Goal: Transaction & Acquisition: Book appointment/travel/reservation

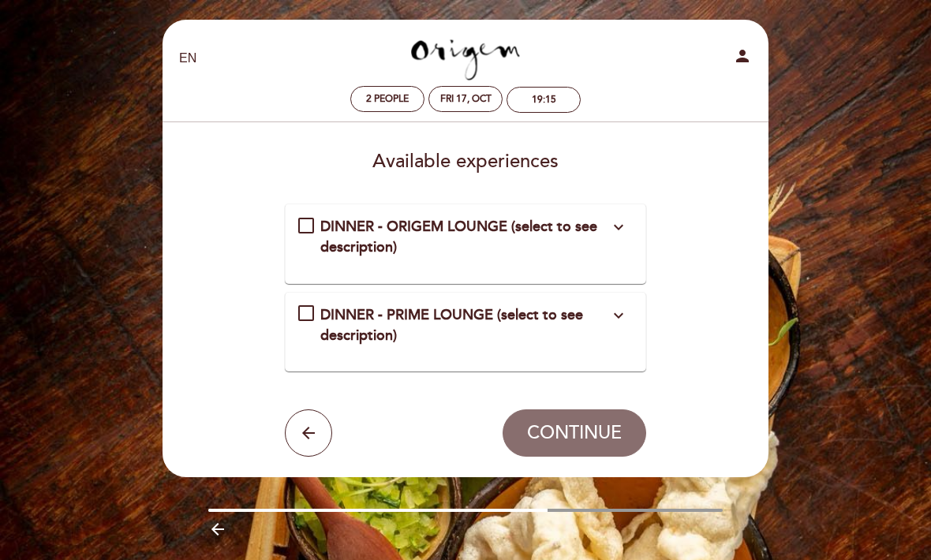
click at [618, 234] on icon "expand_more" at bounding box center [618, 227] width 19 height 19
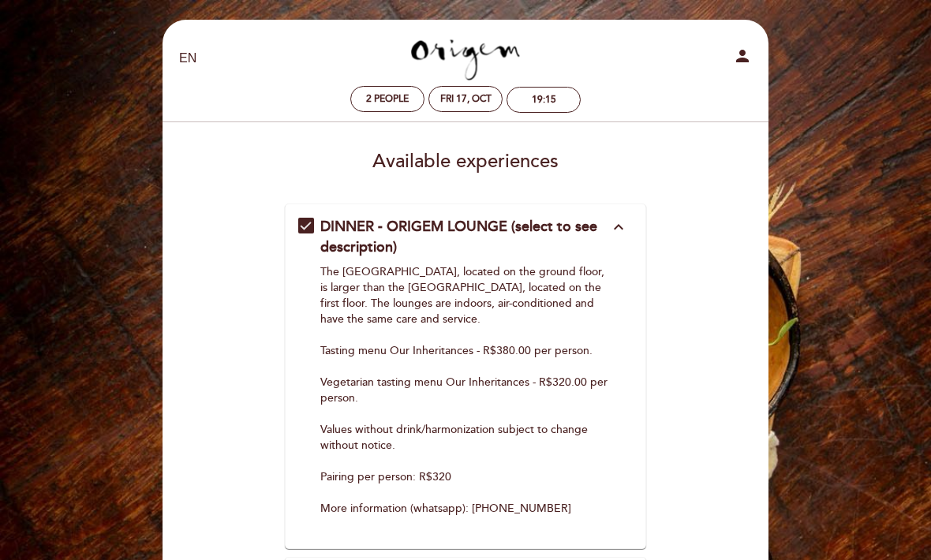
click at [621, 231] on icon "expand_less" at bounding box center [618, 227] width 19 height 19
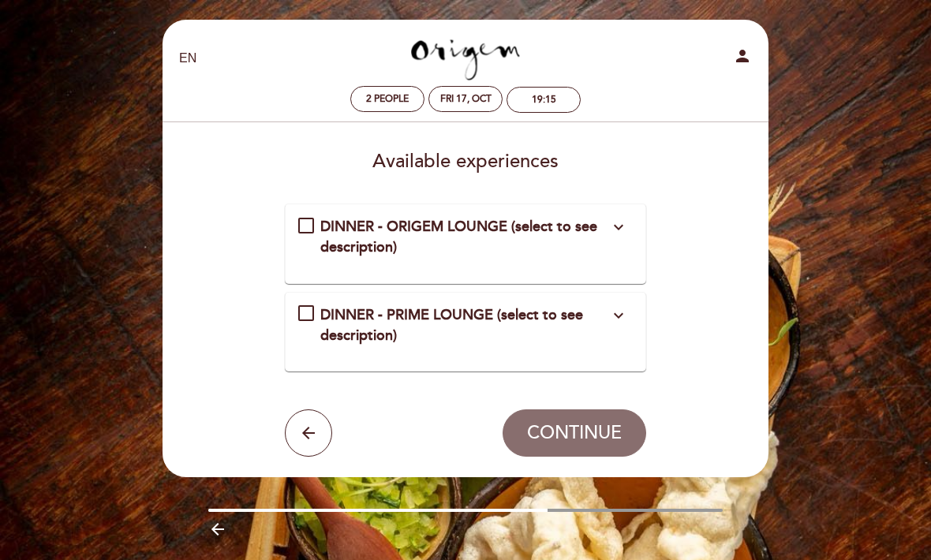
click at [626, 317] on icon "expand_more" at bounding box center [618, 315] width 19 height 19
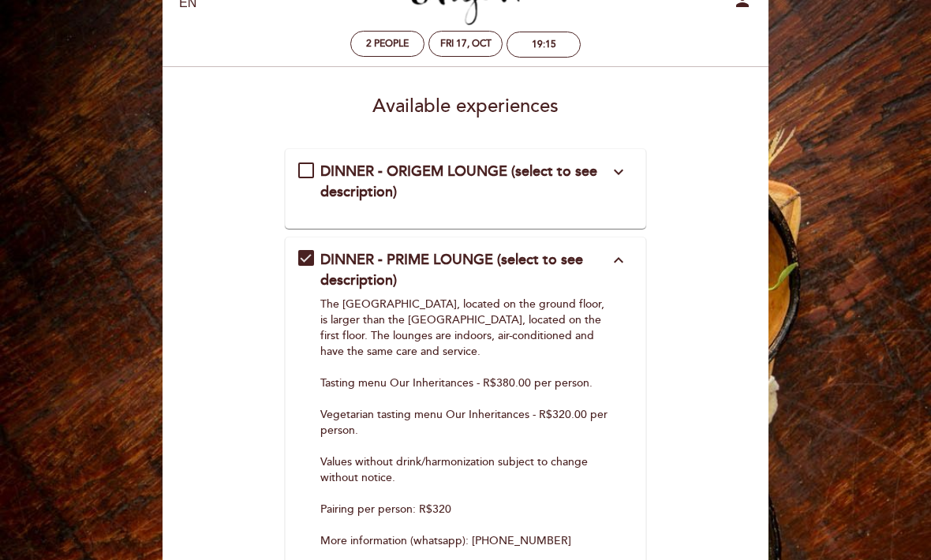
scroll to position [54, 0]
click at [320, 181] on div "DINNER - ORIGEM LOUNGE (select to see description) expand_more" at bounding box center [464, 182] width 289 height 40
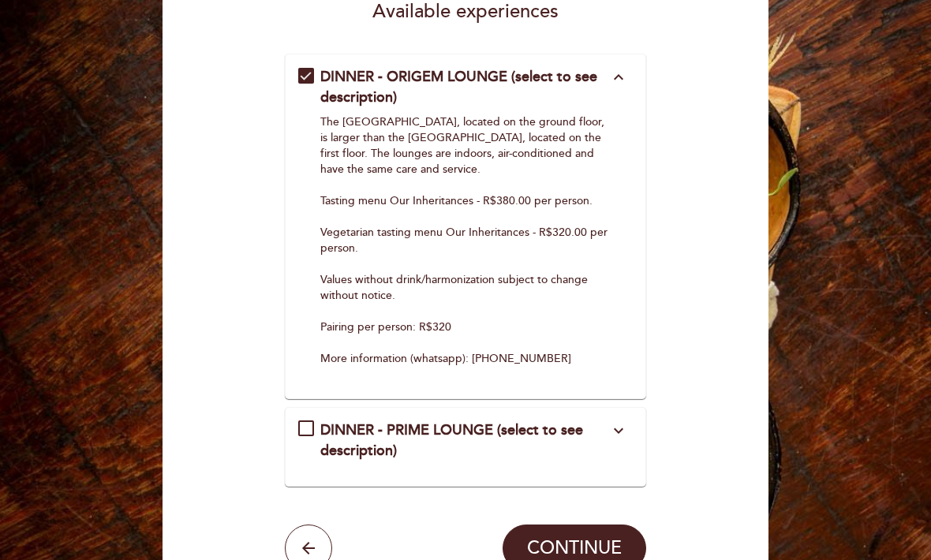
scroll to position [150, 0]
click at [589, 543] on span "CONTINUE" at bounding box center [574, 549] width 95 height 22
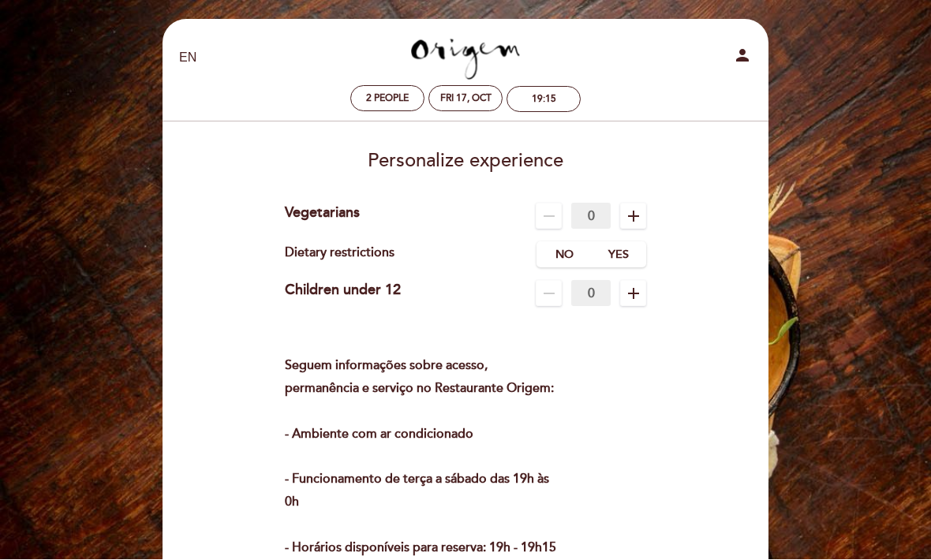
scroll to position [1, 0]
click at [567, 257] on label "No" at bounding box center [563, 254] width 55 height 26
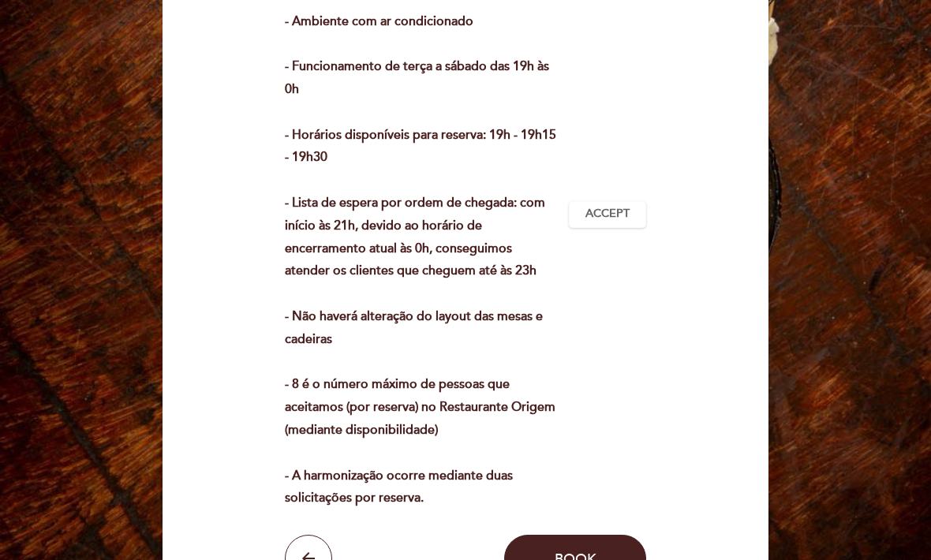
scroll to position [413, 0]
click at [641, 213] on button "Accept Accepted" at bounding box center [607, 214] width 77 height 27
click at [588, 555] on button "Book" at bounding box center [575, 558] width 142 height 47
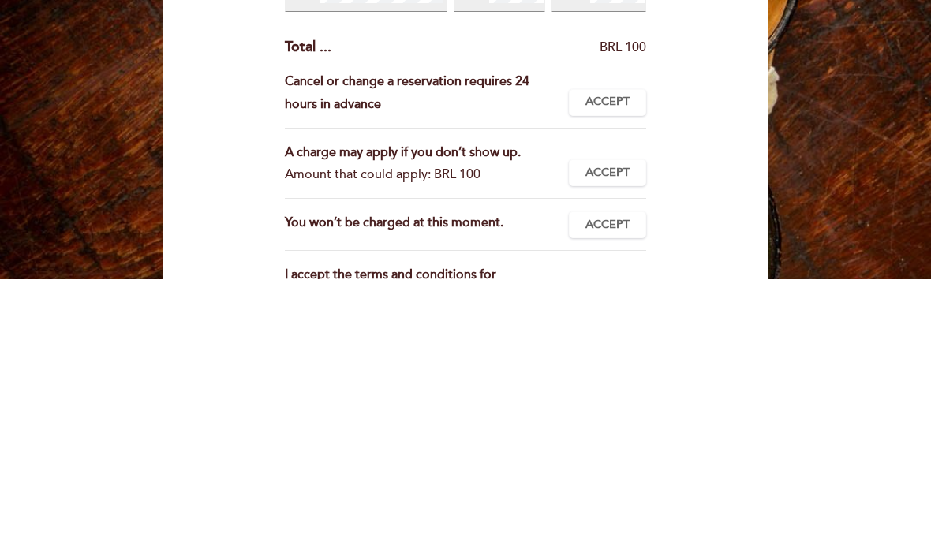
scroll to position [99, 0]
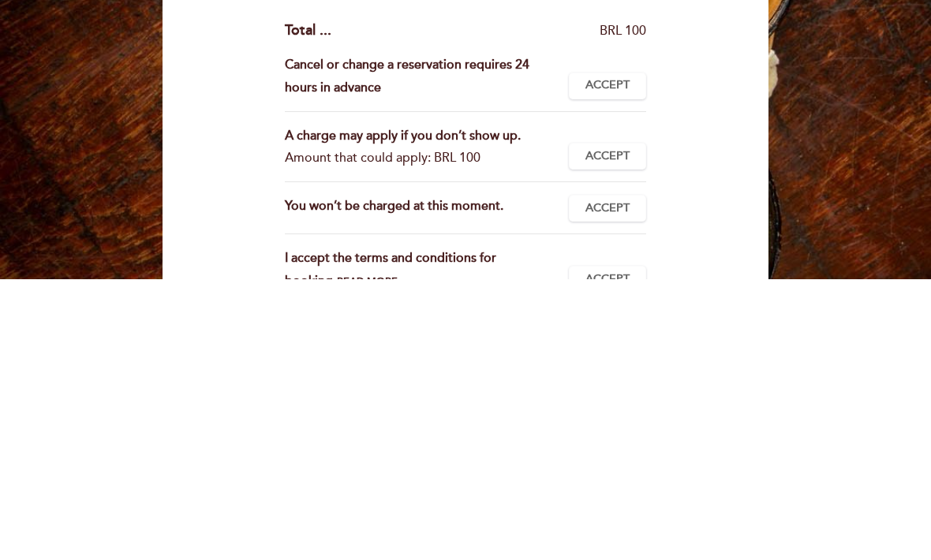
click at [629, 359] on span "Accept" at bounding box center [607, 367] width 44 height 17
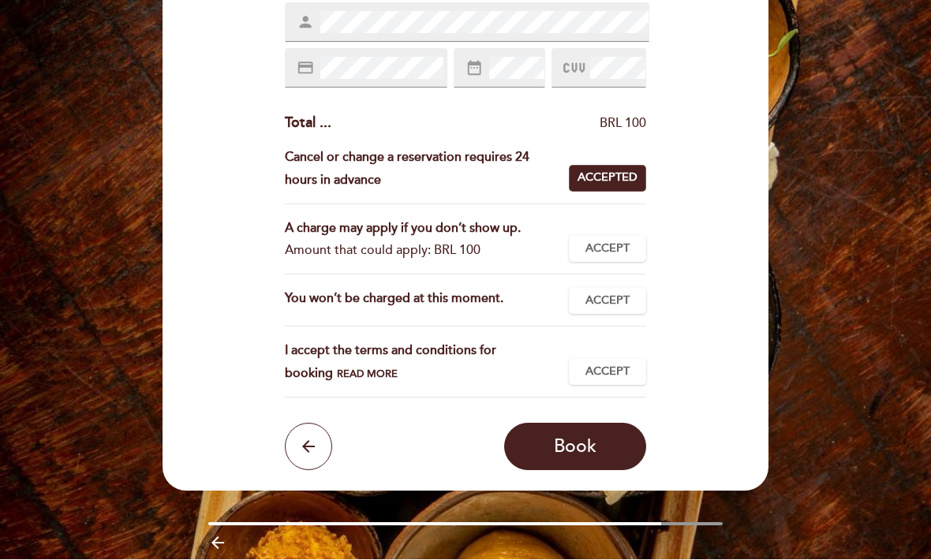
click at [622, 249] on span "Accept" at bounding box center [607, 249] width 44 height 17
click at [627, 299] on span "Accept" at bounding box center [607, 301] width 44 height 17
click at [623, 365] on span "Accept" at bounding box center [607, 372] width 44 height 17
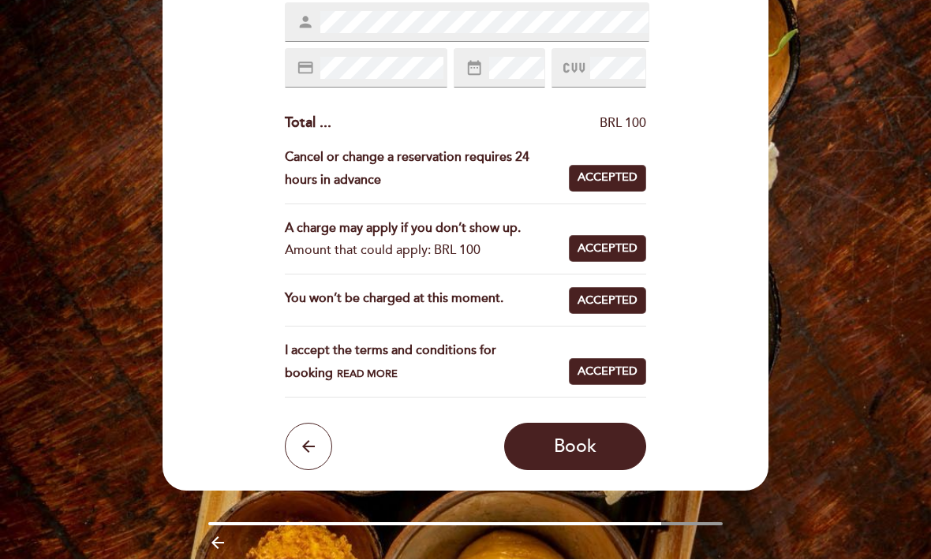
click at [577, 439] on span "Book" at bounding box center [575, 447] width 43 height 22
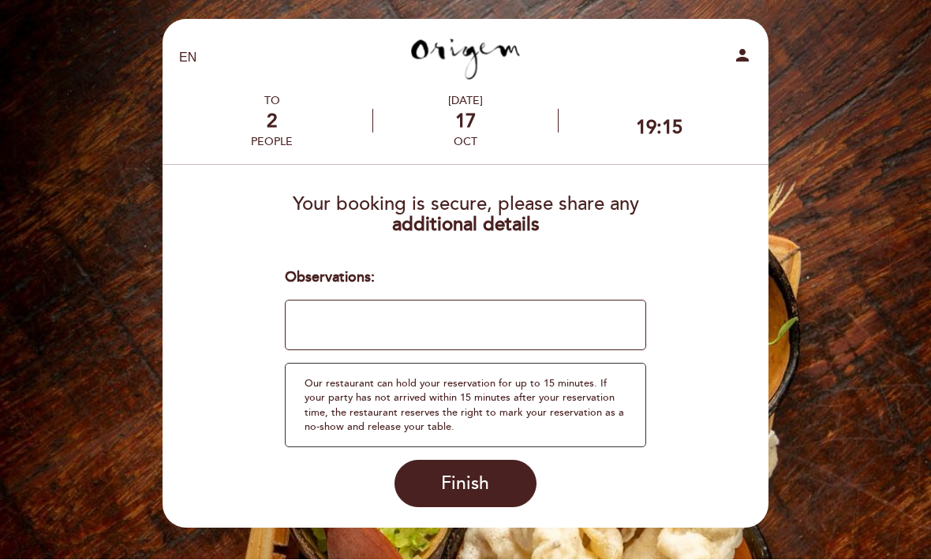
scroll to position [1, 0]
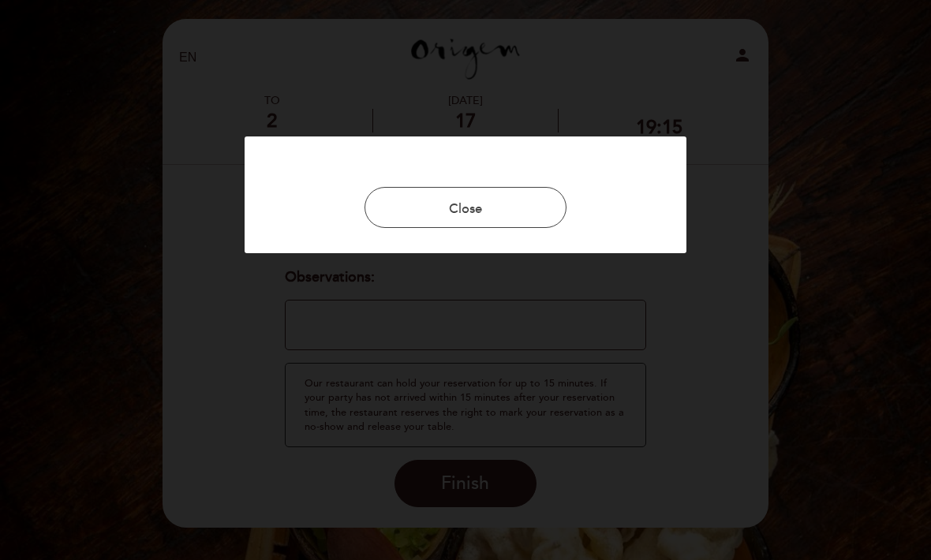
click at [513, 201] on button "Close" at bounding box center [465, 207] width 202 height 41
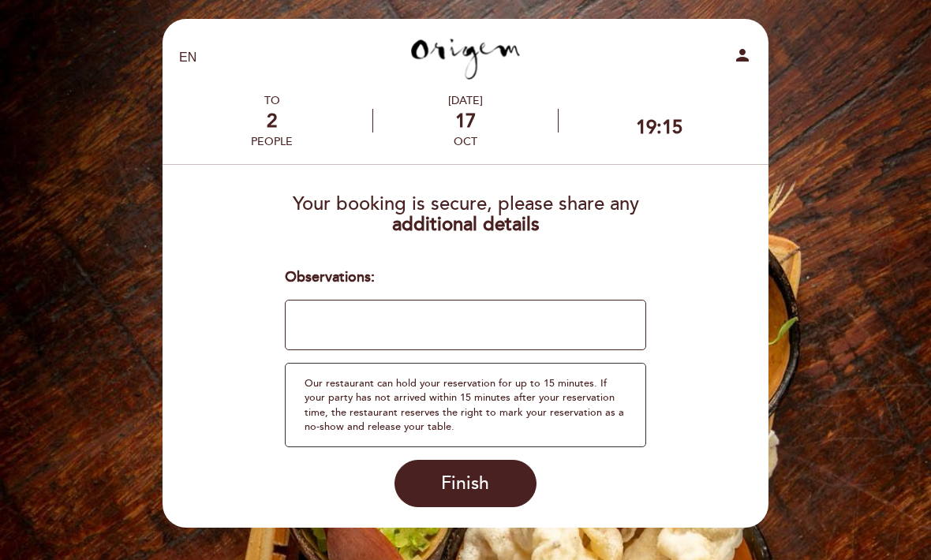
click at [487, 480] on span "Finish" at bounding box center [465, 483] width 48 height 22
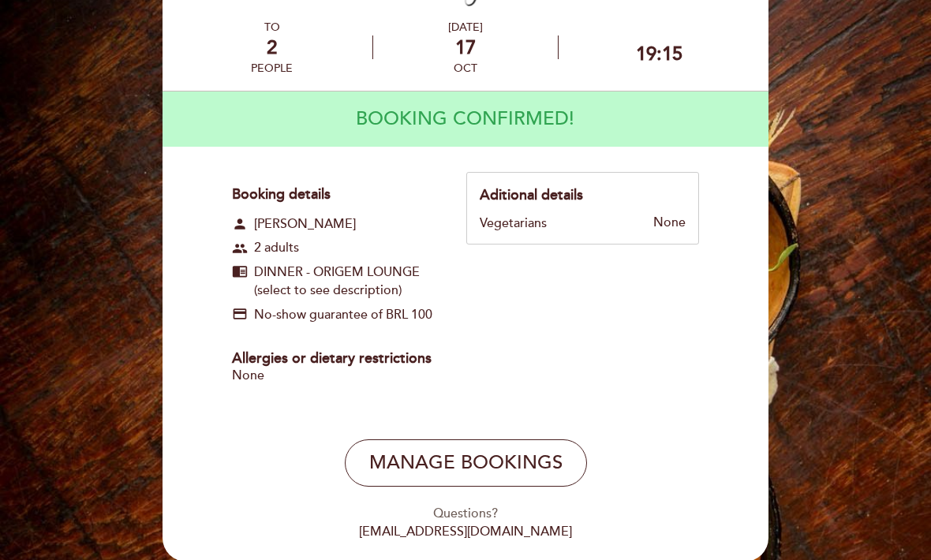
scroll to position [73, 0]
click at [360, 281] on span "DINNER - ORIGEM LOUNGE (select to see description)" at bounding box center [346, 282] width 184 height 36
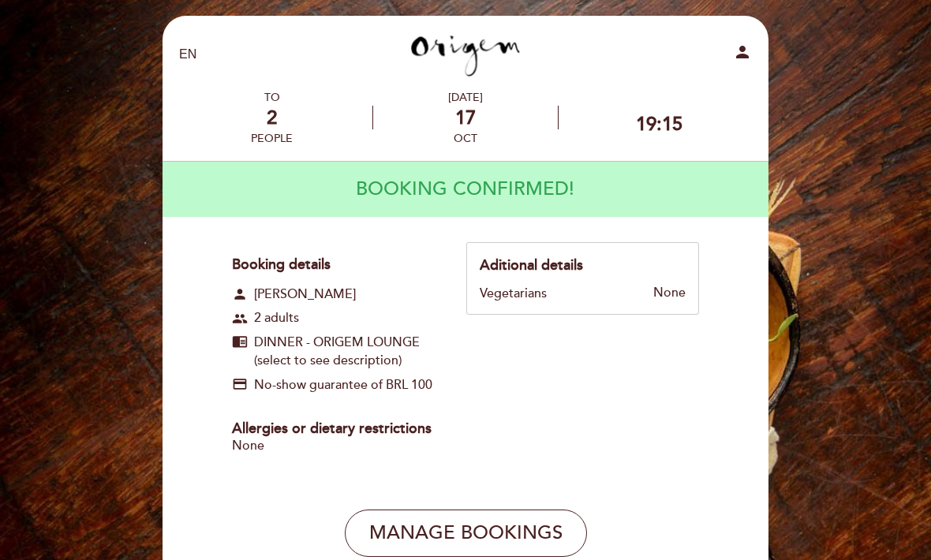
scroll to position [0, 0]
